Goal: Find specific page/section: Find specific page/section

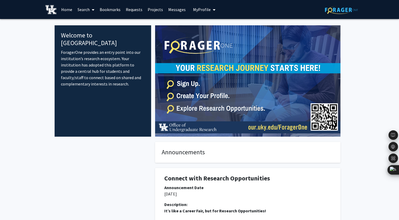
click at [195, 9] on span "My Profile" at bounding box center [202, 9] width 18 height 5
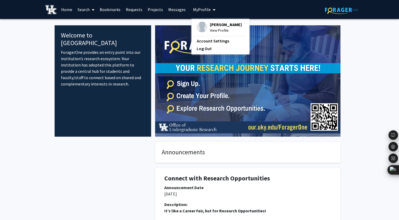
click at [88, 8] on link "Search" at bounding box center [86, 9] width 22 height 18
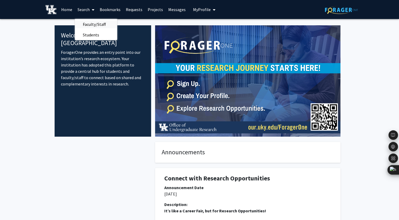
click at [92, 22] on span "Faculty/Staff" at bounding box center [94, 24] width 39 height 11
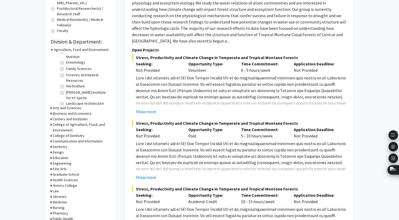
scroll to position [158, 0]
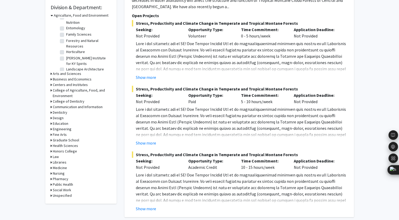
click at [50, 114] on div "Refine By Collaboration Status: Collaboration Status All Faculty/Staff Collabor…" at bounding box center [80, 36] width 71 height 333
click at [51, 119] on icon at bounding box center [51, 118] width 1 height 6
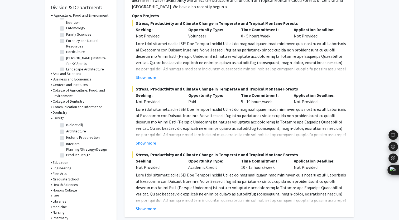
click at [66, 132] on label "Architecture" at bounding box center [76, 131] width 20 height 6
click at [66, 132] on input "Architecture" at bounding box center [67, 129] width 3 height 3
checkbox input "true"
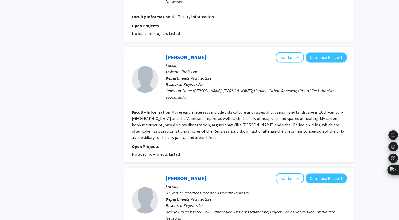
scroll to position [895, 0]
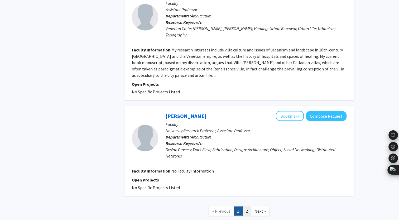
click at [247, 206] on link "2" at bounding box center [246, 210] width 9 height 9
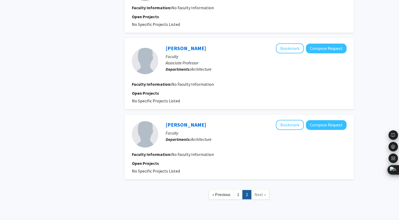
scroll to position [693, 0]
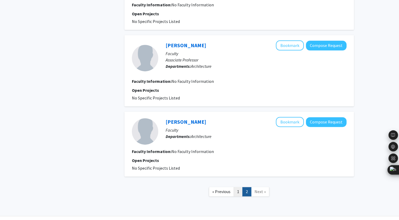
click at [238, 187] on link "1" at bounding box center [237, 191] width 9 height 9
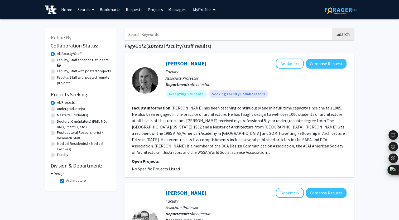
click at [154, 11] on link "Projects" at bounding box center [155, 9] width 21 height 18
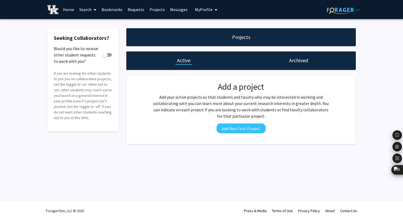
click at [177, 10] on link "Messages" at bounding box center [178, 9] width 23 height 18
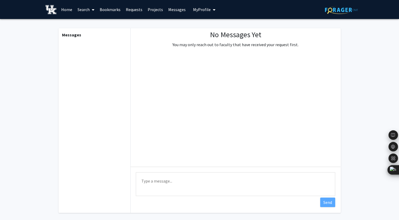
click at [205, 10] on span "My Profile" at bounding box center [202, 9] width 18 height 5
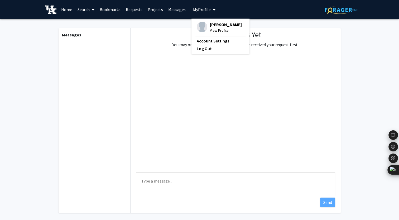
click at [96, 9] on link "Search" at bounding box center [86, 9] width 22 height 18
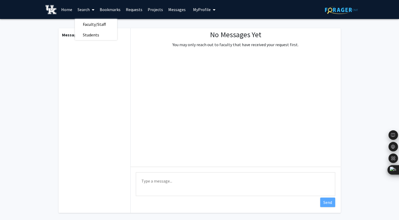
click at [70, 11] on link "Home" at bounding box center [67, 9] width 16 height 18
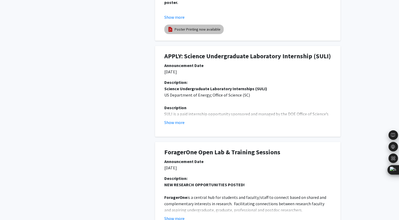
scroll to position [369, 0]
